Goal: Information Seeking & Learning: Learn about a topic

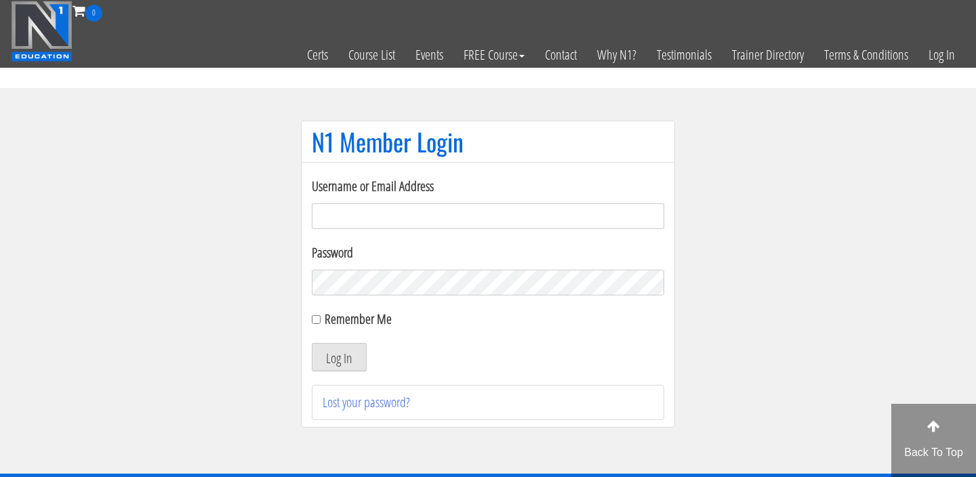
click at [380, 209] on input "Username or Email Address" at bounding box center [488, 216] width 353 height 26
type input "davelee.pt@gmail.com"
click at [348, 359] on button "Log In" at bounding box center [339, 357] width 55 height 28
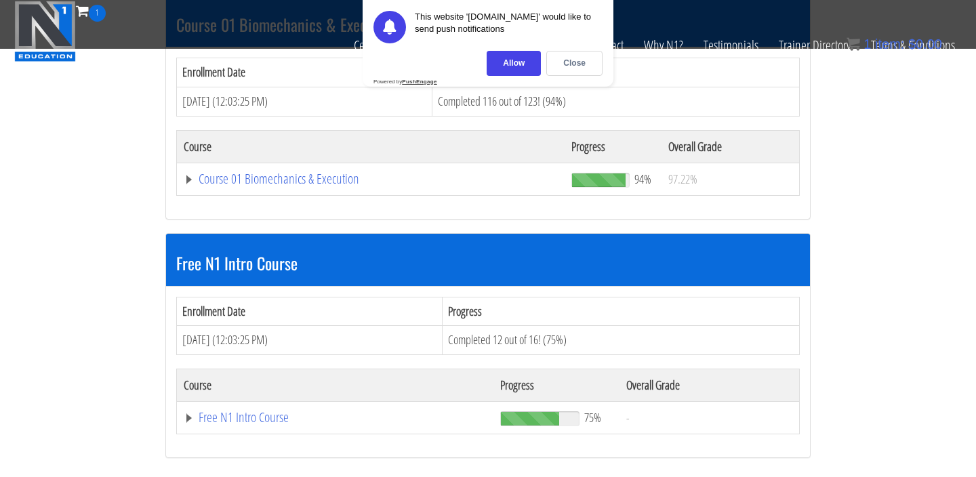
scroll to position [439, 0]
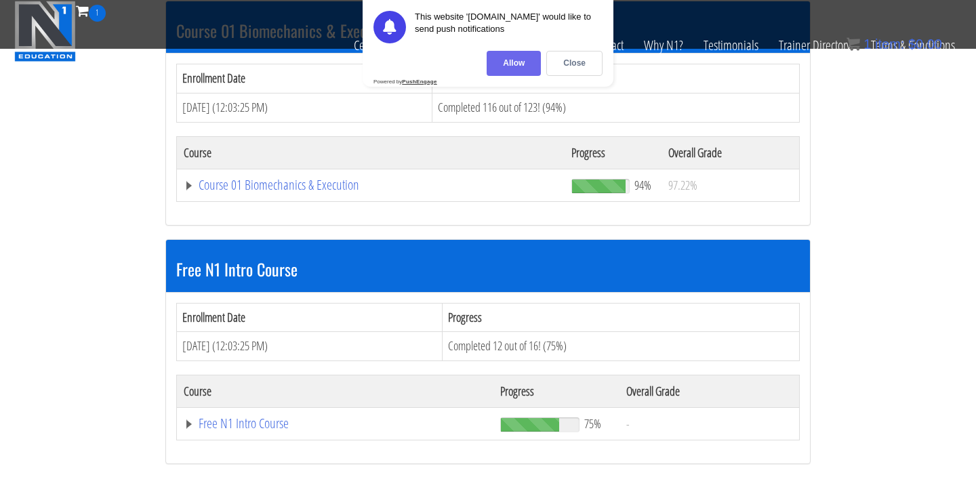
click at [511, 68] on div "Allow" at bounding box center [514, 63] width 54 height 25
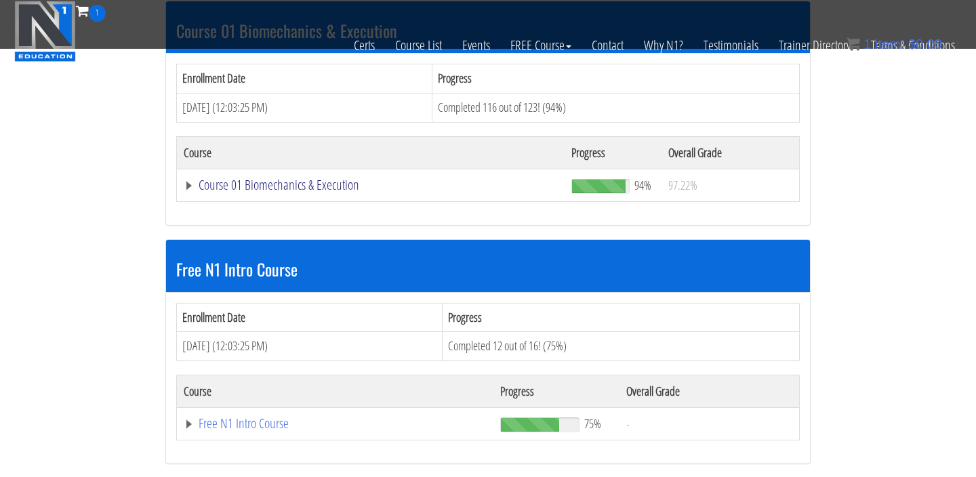
click at [290, 184] on link "Course 01 Biomechanics & Execution" at bounding box center [371, 185] width 374 height 14
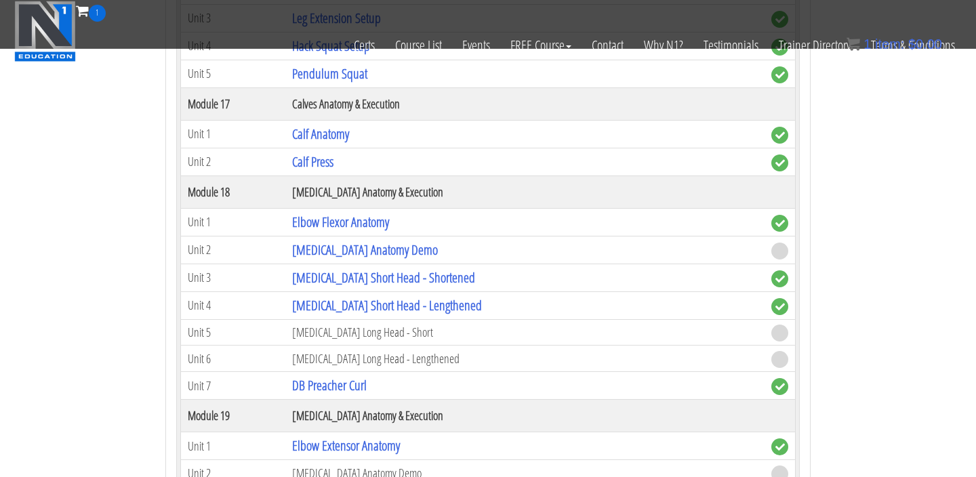
scroll to position [4025, 0]
click at [382, 249] on link "[MEDICAL_DATA] Anatomy Demo" at bounding box center [365, 249] width 146 height 18
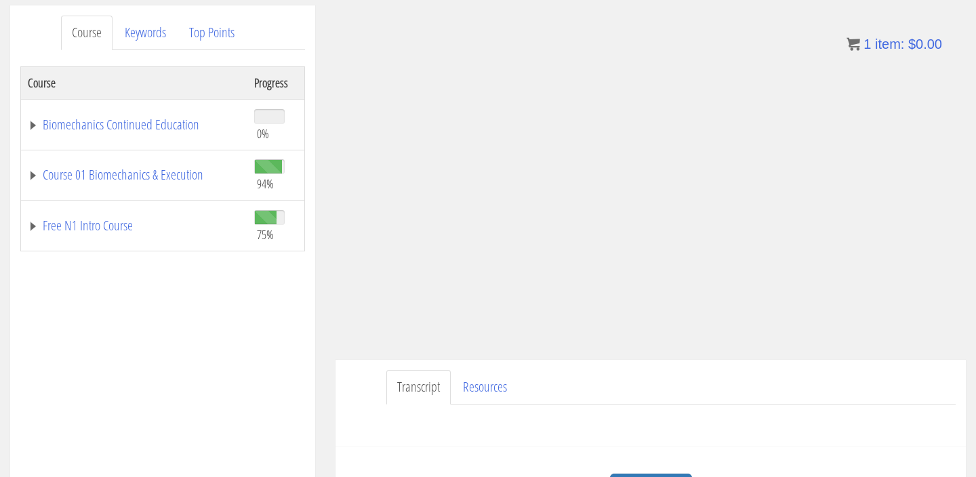
scroll to position [165, 0]
